Goal: Navigation & Orientation: Find specific page/section

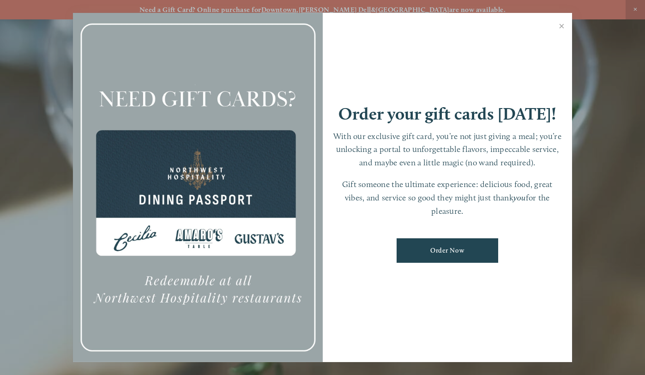
scroll to position [19, 0]
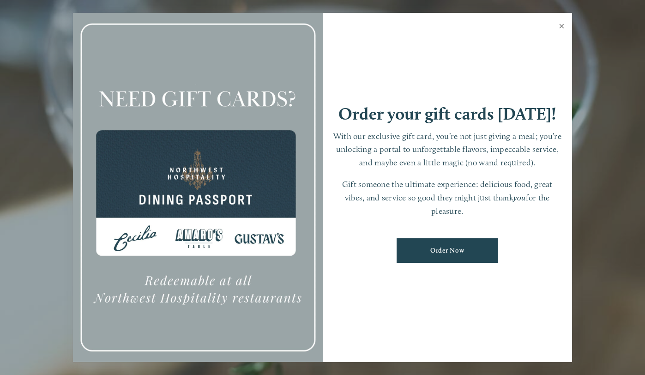
click at [556, 25] on link "Close" at bounding box center [561, 27] width 18 height 26
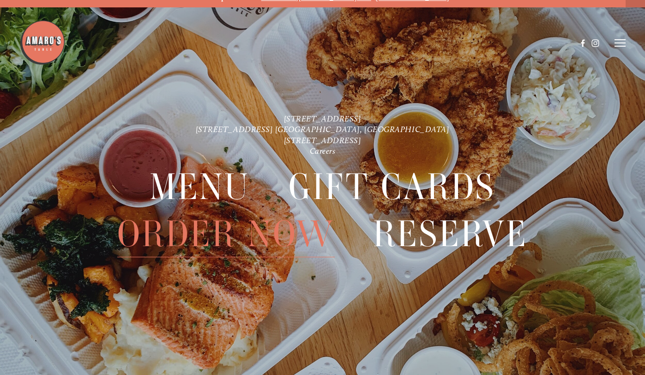
scroll to position [11, 0]
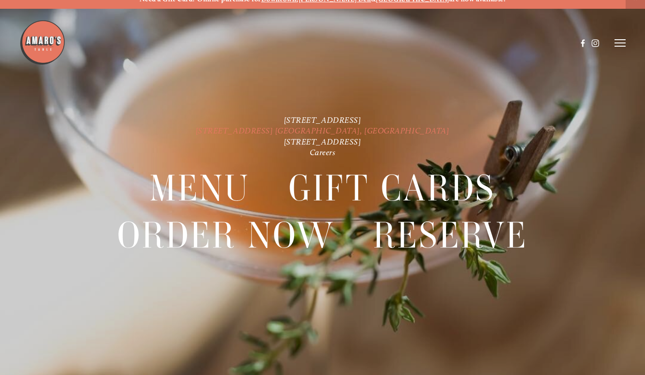
click at [298, 130] on link "[STREET_ADDRESS] [GEOGRAPHIC_DATA], [GEOGRAPHIC_DATA]" at bounding box center [323, 131] width 254 height 10
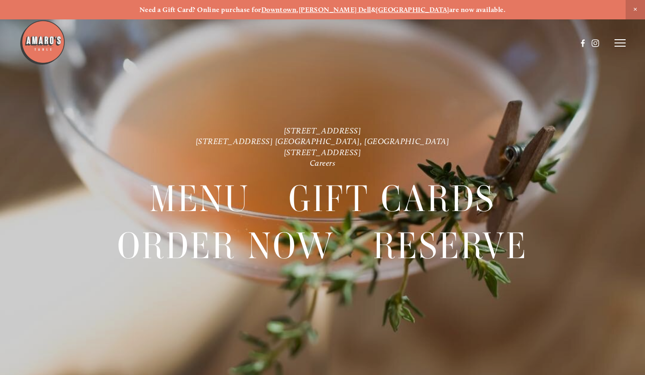
click at [625, 43] on div at bounding box center [322, 187] width 645 height 375
click at [616, 50] on header "Menu Order Now Visit Gallery 0" at bounding box center [322, 43] width 606 height 86
click at [616, 46] on line at bounding box center [619, 46] width 11 height 0
click at [517, 42] on span "Visit" at bounding box center [514, 43] width 13 height 8
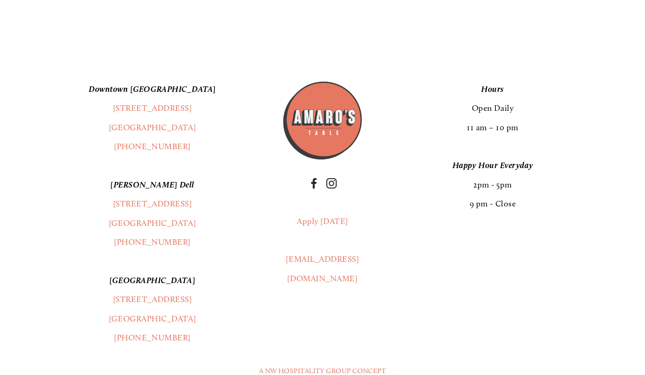
scroll to position [2048, 0]
